Goal: Submit feedback/report problem

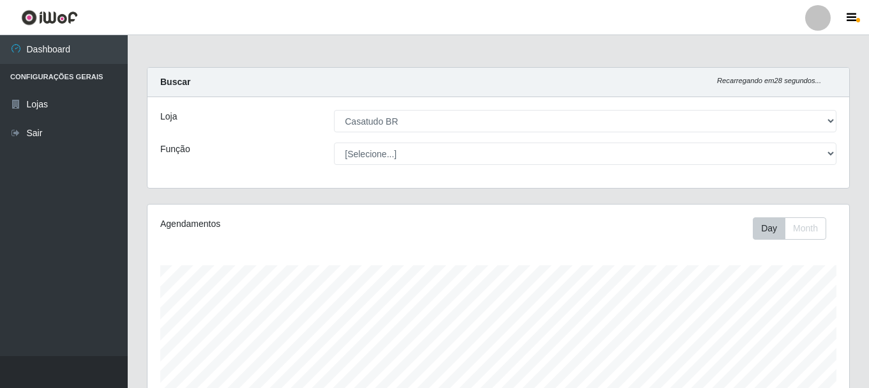
select select "197"
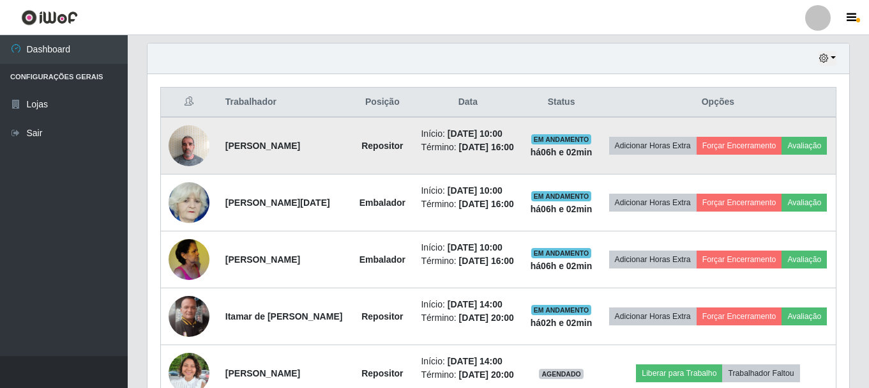
scroll to position [265, 702]
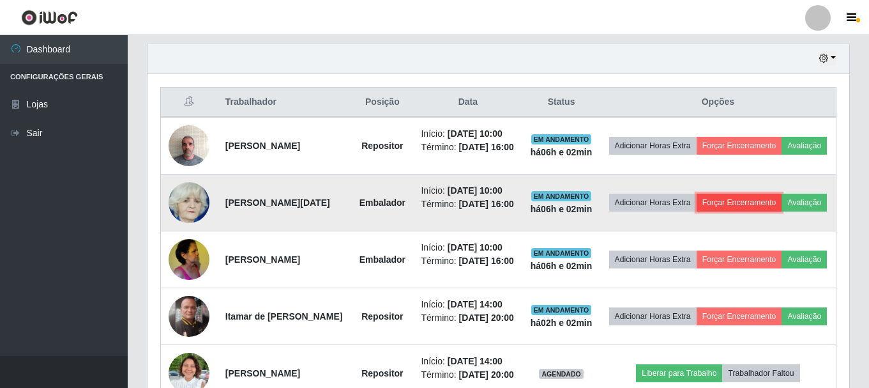
click at [756, 204] on button "Forçar Encerramento" at bounding box center [740, 203] width 86 height 18
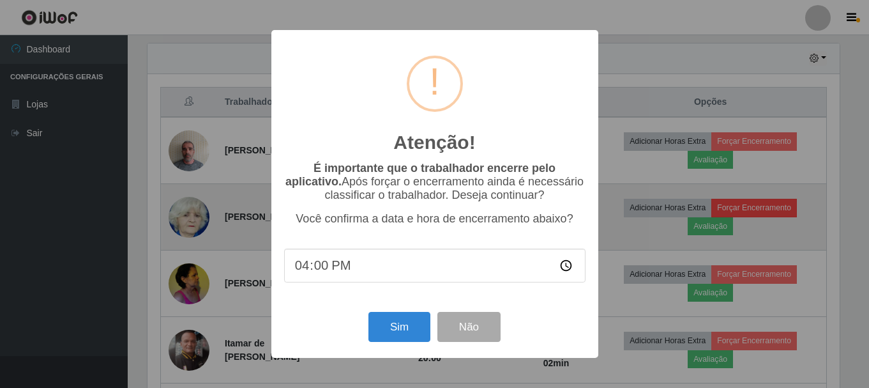
scroll to position [265, 696]
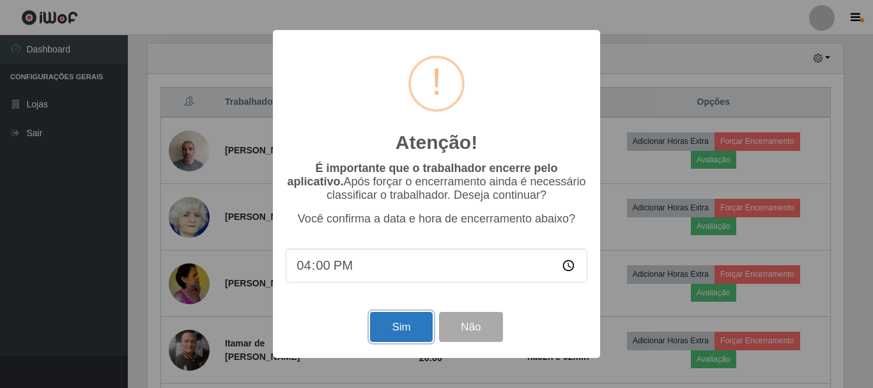
click at [383, 332] on button "Sim" at bounding box center [401, 327] width 62 height 30
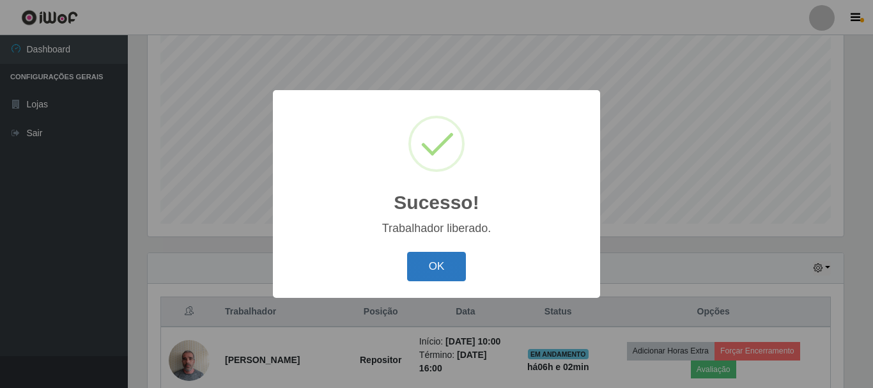
click at [448, 261] on button "OK" at bounding box center [436, 267] width 59 height 30
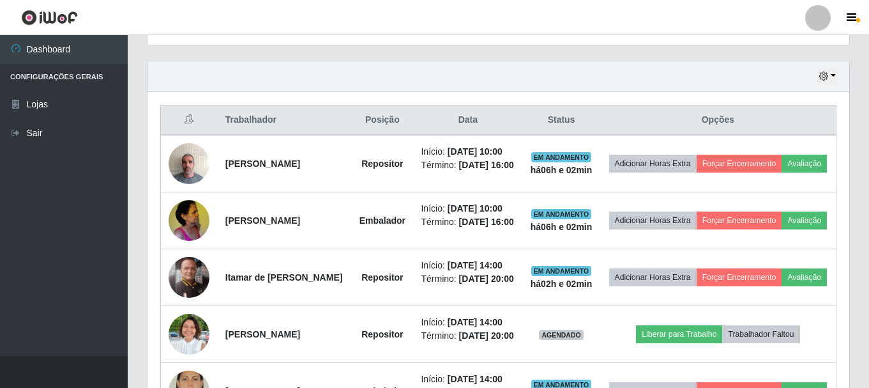
scroll to position [489, 0]
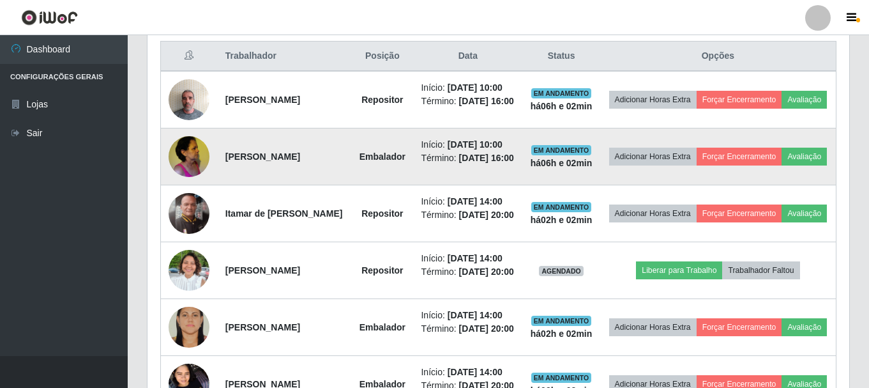
click at [192, 170] on img at bounding box center [189, 156] width 41 height 54
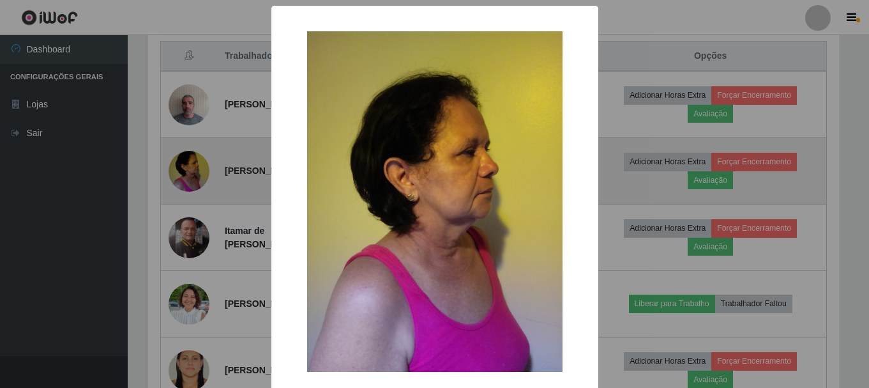
scroll to position [265, 696]
click at [192, 170] on div "× OK Cancel" at bounding box center [436, 194] width 873 height 388
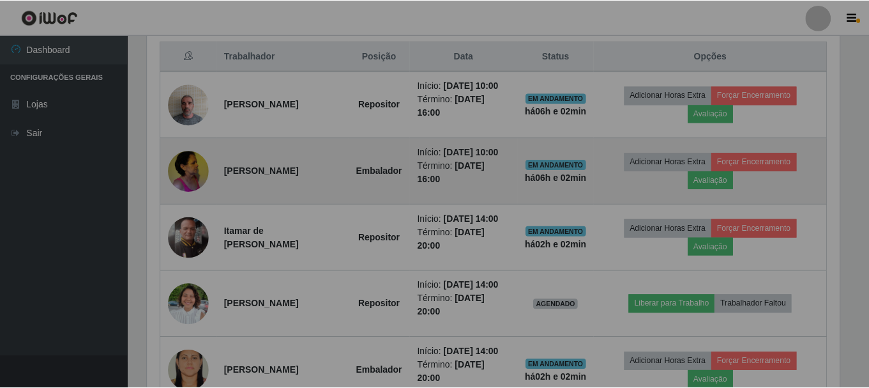
scroll to position [265, 702]
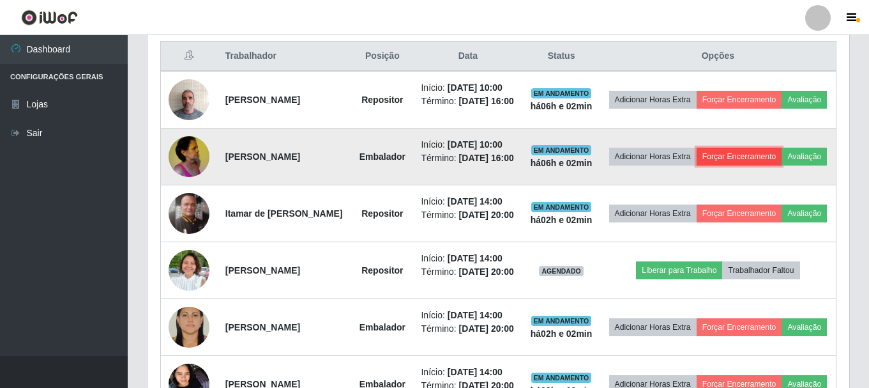
click at [758, 160] on button "Forçar Encerramento" at bounding box center [740, 157] width 86 height 18
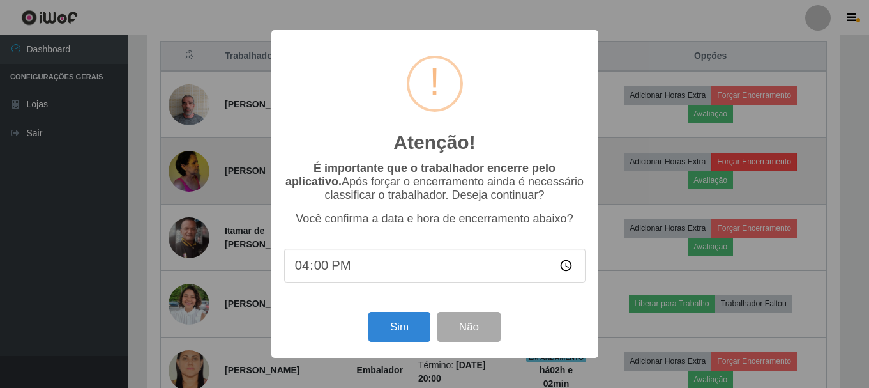
scroll to position [265, 696]
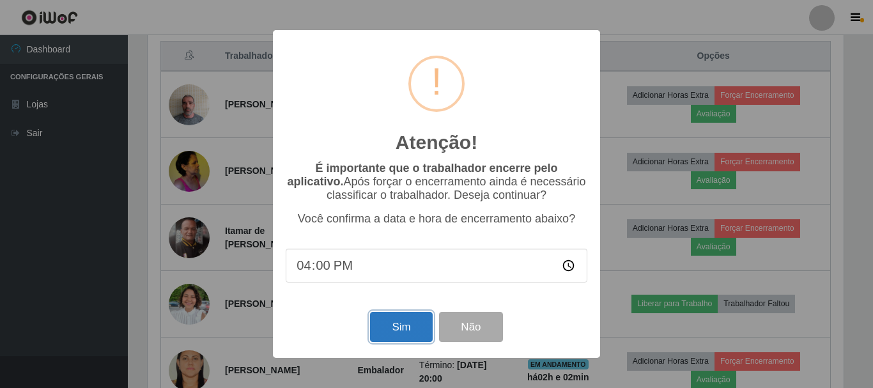
click at [399, 322] on button "Sim" at bounding box center [401, 327] width 62 height 30
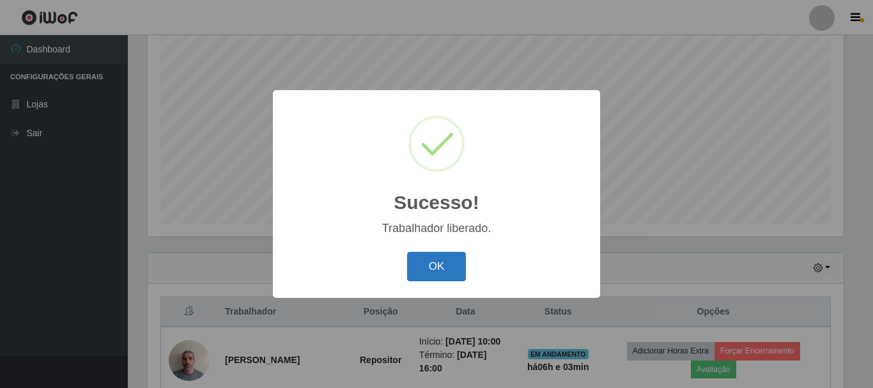
click at [422, 264] on button "OK" at bounding box center [436, 267] width 59 height 30
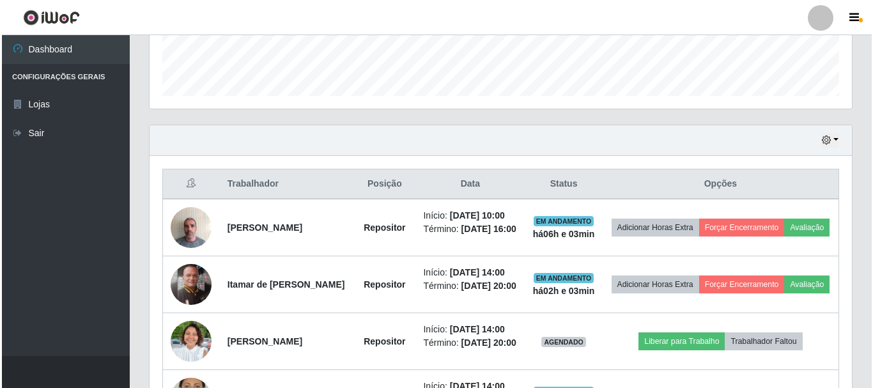
scroll to position [425, 0]
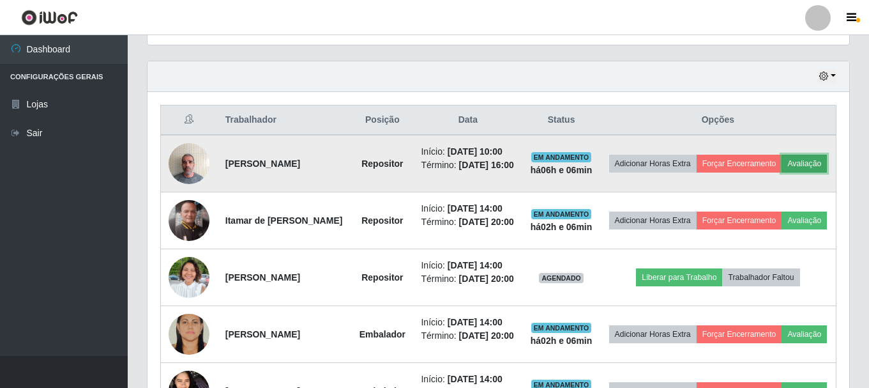
click at [782, 172] on button "Avaliação" at bounding box center [804, 164] width 45 height 18
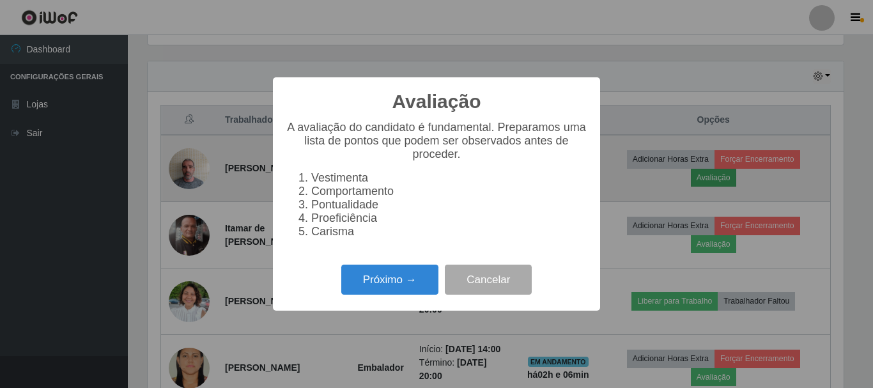
scroll to position [265, 696]
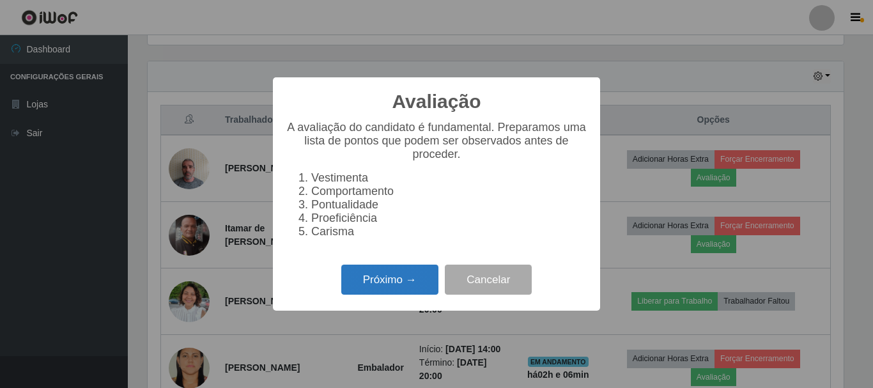
click at [379, 285] on button "Próximo →" at bounding box center [389, 279] width 97 height 30
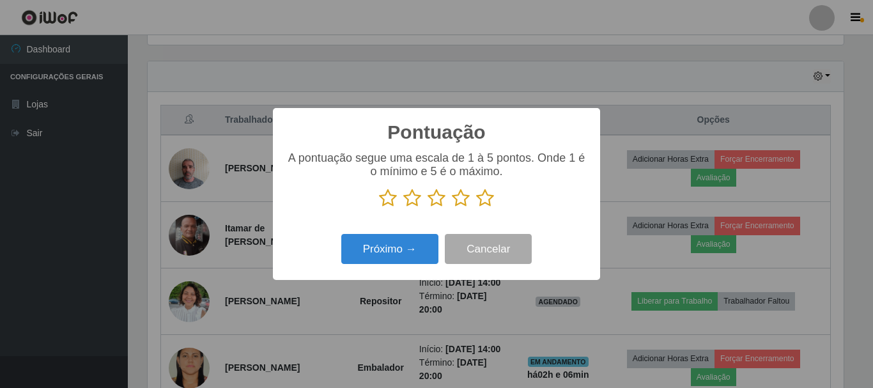
click at [484, 200] on icon at bounding box center [485, 197] width 18 height 19
click at [476, 208] on input "radio" at bounding box center [476, 208] width 0 height 0
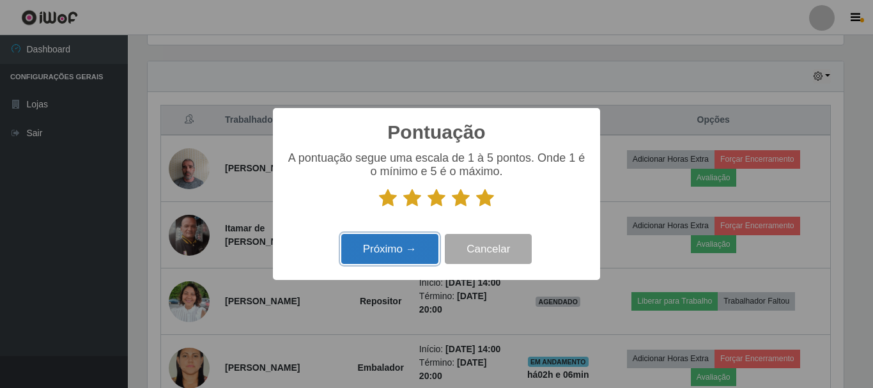
click at [415, 247] on button "Próximo →" at bounding box center [389, 249] width 97 height 30
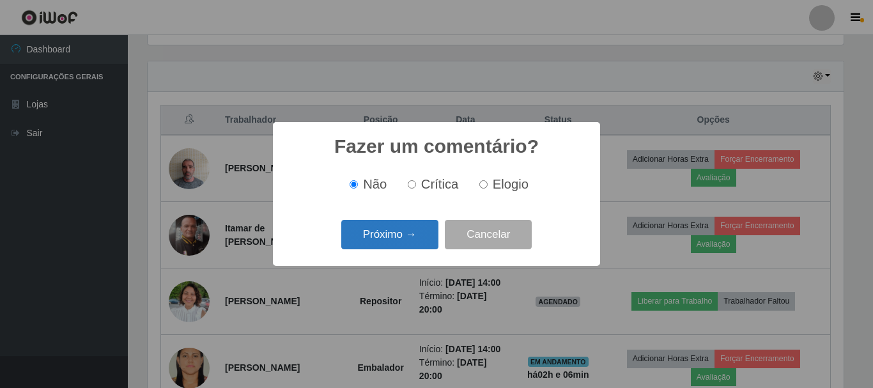
click at [394, 240] on button "Próximo →" at bounding box center [389, 235] width 97 height 30
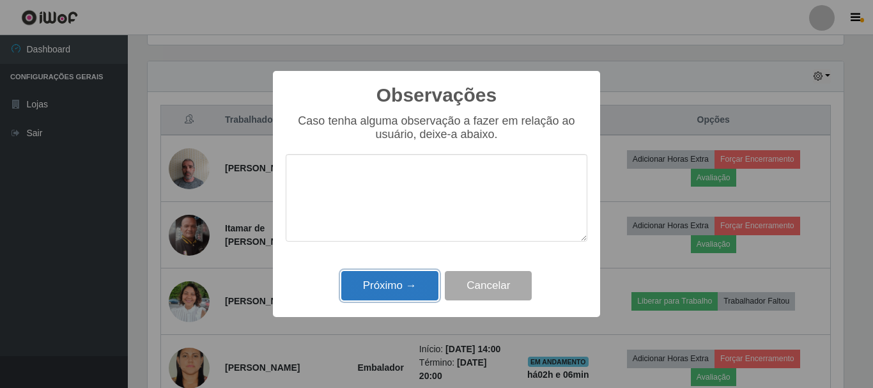
click at [402, 282] on button "Próximo →" at bounding box center [389, 286] width 97 height 30
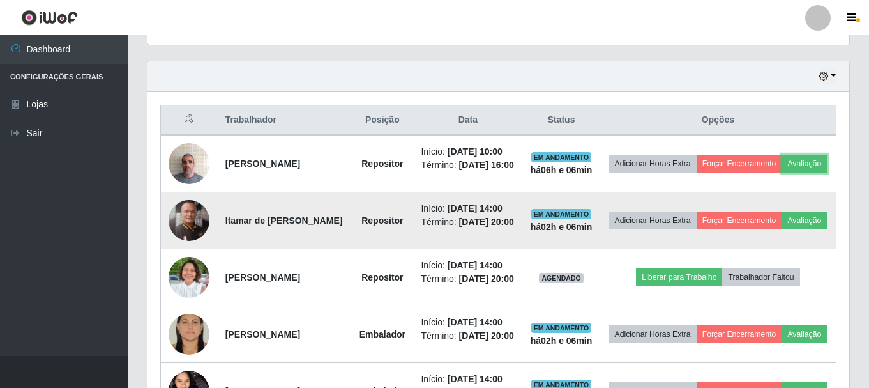
scroll to position [265, 702]
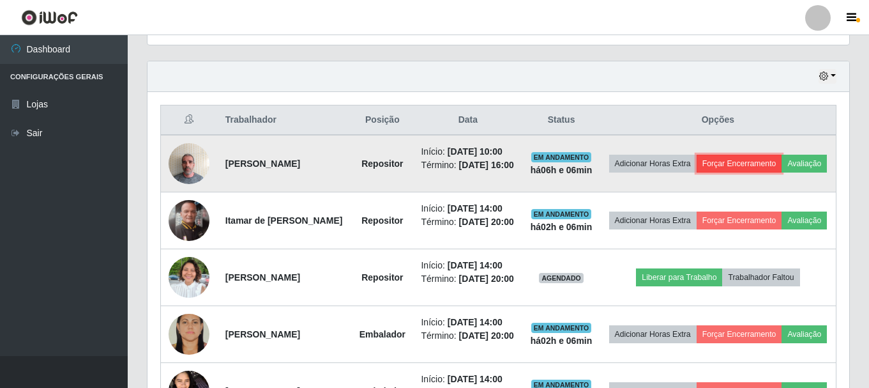
click at [750, 155] on button "Forçar Encerramento" at bounding box center [740, 164] width 86 height 18
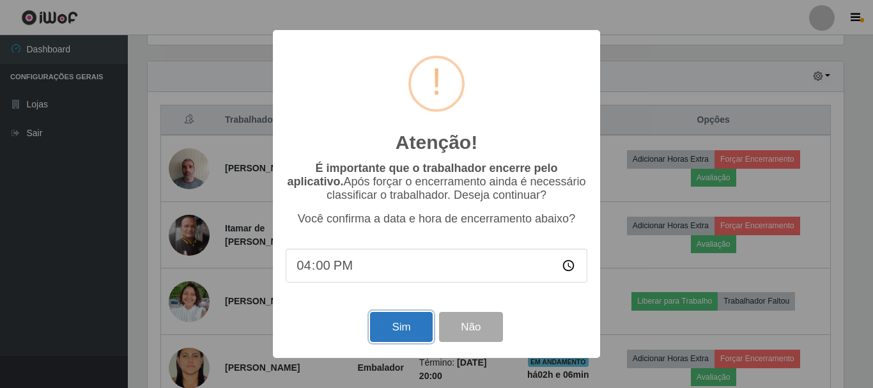
click at [415, 330] on button "Sim" at bounding box center [401, 327] width 62 height 30
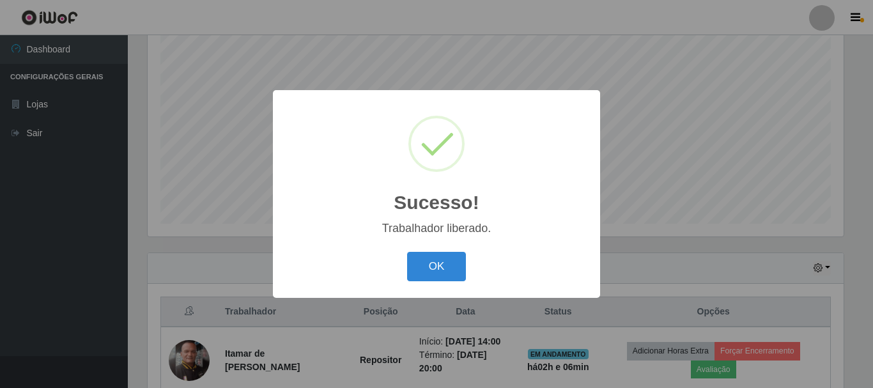
click at [407, 252] on button "OK" at bounding box center [436, 267] width 59 height 30
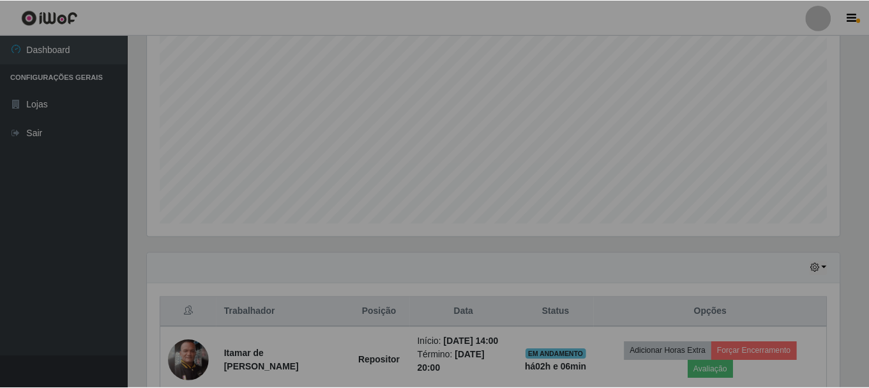
scroll to position [265, 702]
